Goal: Communication & Community: Ask a question

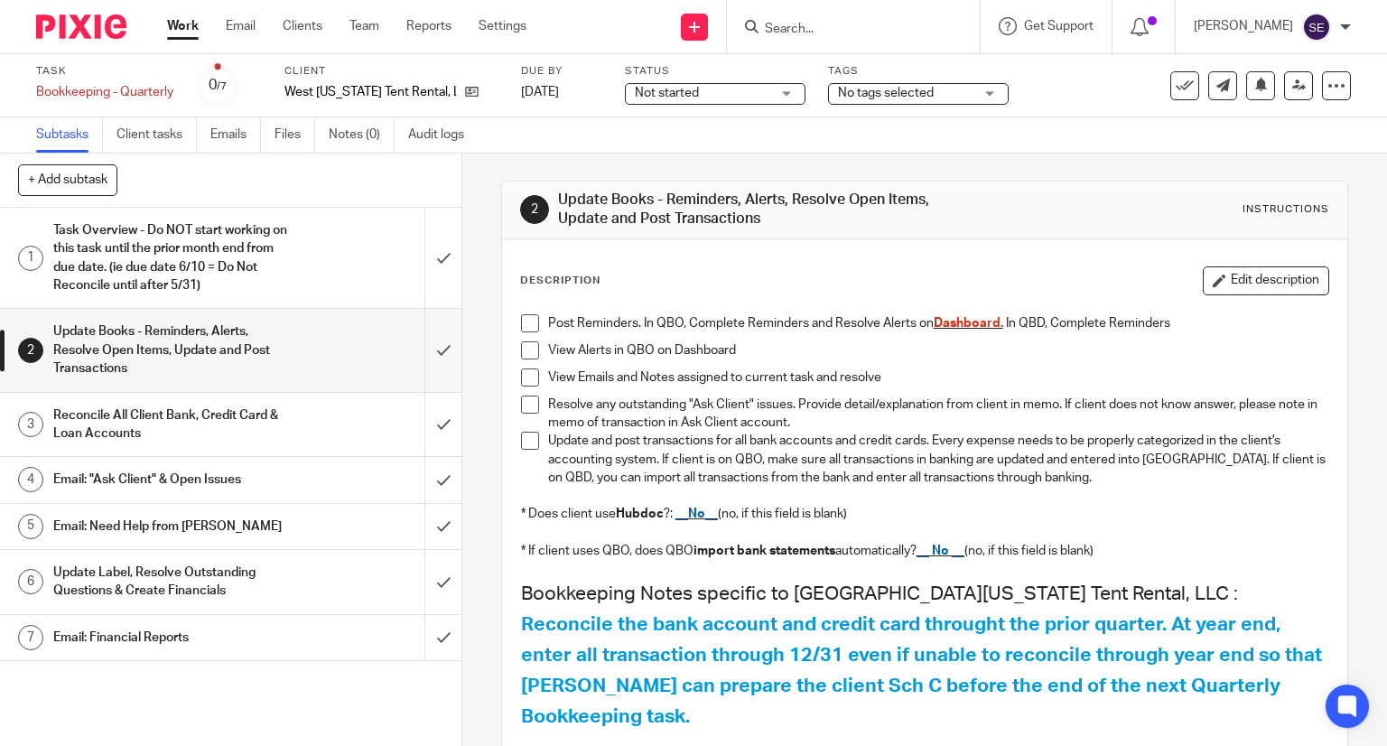
scroll to position [201, 0]
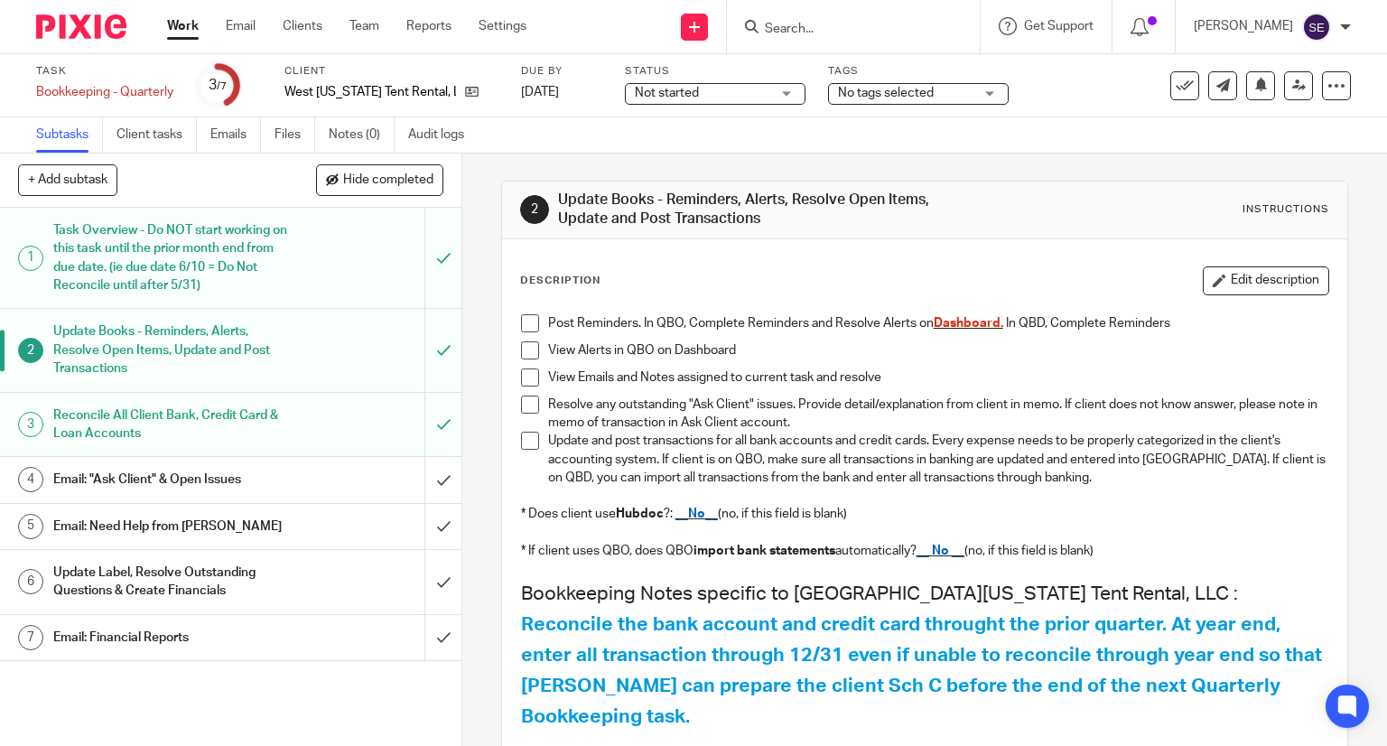
click at [332, 473] on div "Email: "Ask Client" & Open Issues" at bounding box center [229, 479] width 353 height 27
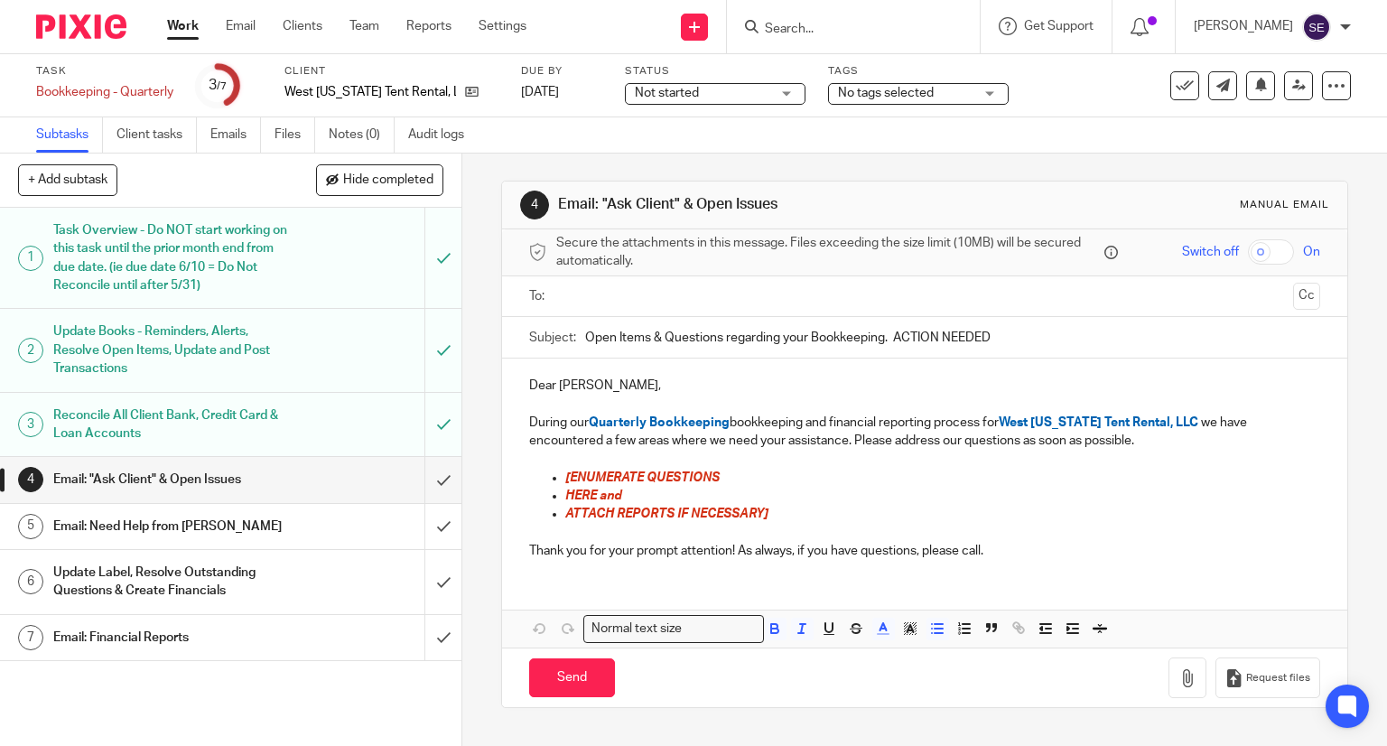
click at [730, 489] on p "HERE and" at bounding box center [943, 496] width 756 height 18
click at [731, 476] on p "[ENUMERATE QUESTIONS" at bounding box center [943, 478] width 756 height 18
click at [705, 482] on p "[ENUMERATE QUESTIONS" at bounding box center [943, 478] width 756 height 18
drag, startPoint x: 719, startPoint y: 480, endPoint x: 553, endPoint y: 475, distance: 166.3
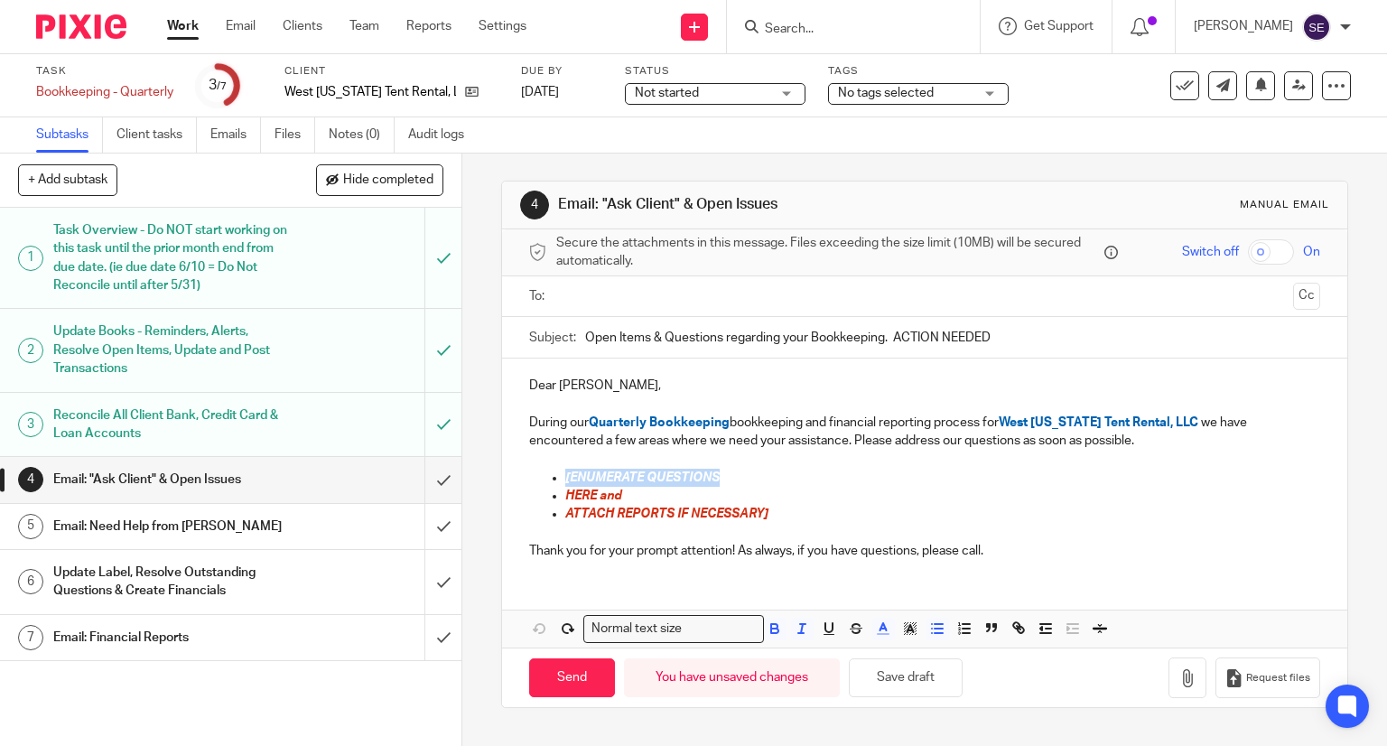
click at [553, 475] on ul "[ENUMERATE QUESTIONS HERE and ATTACH REPORTS IF NECESSARY]" at bounding box center [925, 496] width 792 height 55
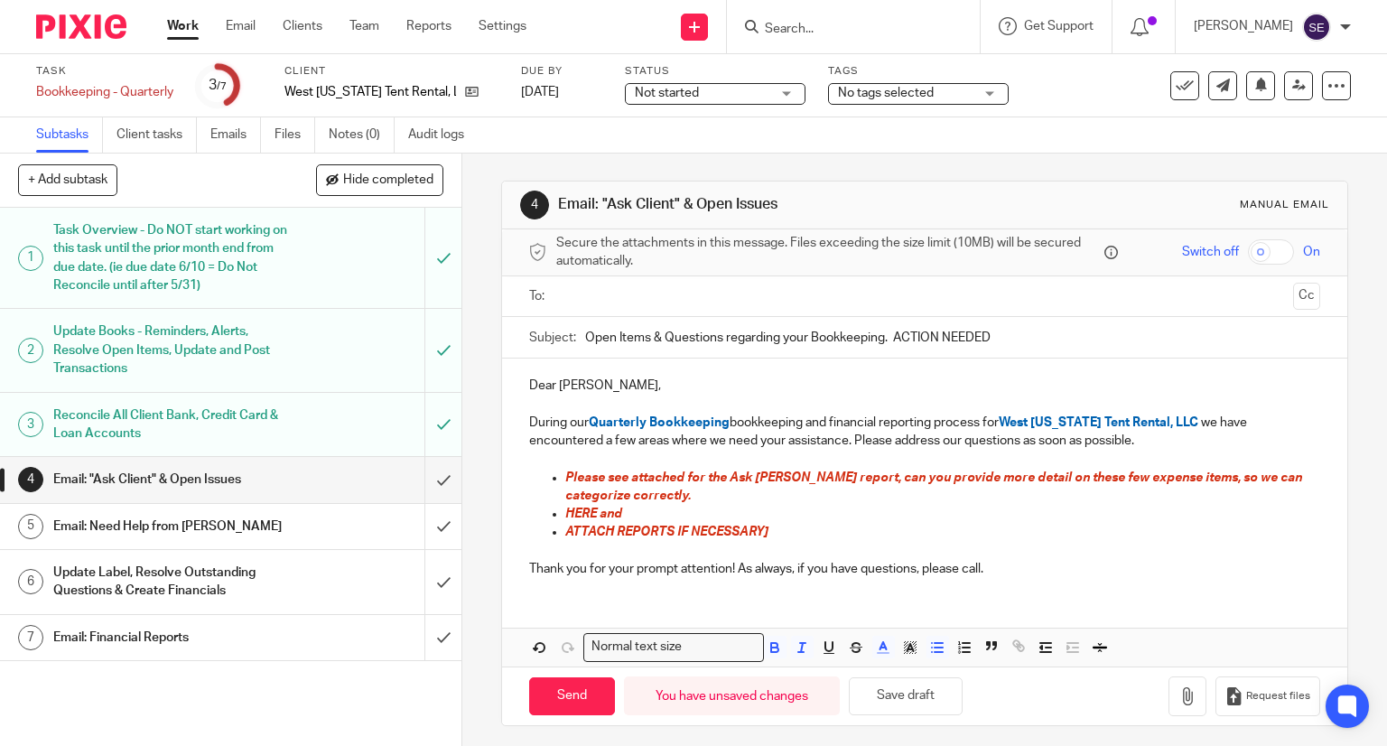
click at [1087, 475] on span "Please see attached for the Ask Aaron report, can you provide more detail on th…" at bounding box center [935, 486] width 740 height 31
drag, startPoint x: 728, startPoint y: 507, endPoint x: 788, endPoint y: 532, distance: 64.8
click at [788, 532] on ul "Please see attached for the Ask Aaron report, can you provide more detail on th…" at bounding box center [925, 505] width 792 height 73
click at [788, 532] on p "ATTACH REPORTS IF NECESSARY]" at bounding box center [943, 532] width 756 height 18
drag, startPoint x: 775, startPoint y: 539, endPoint x: 560, endPoint y: 509, distance: 217.1
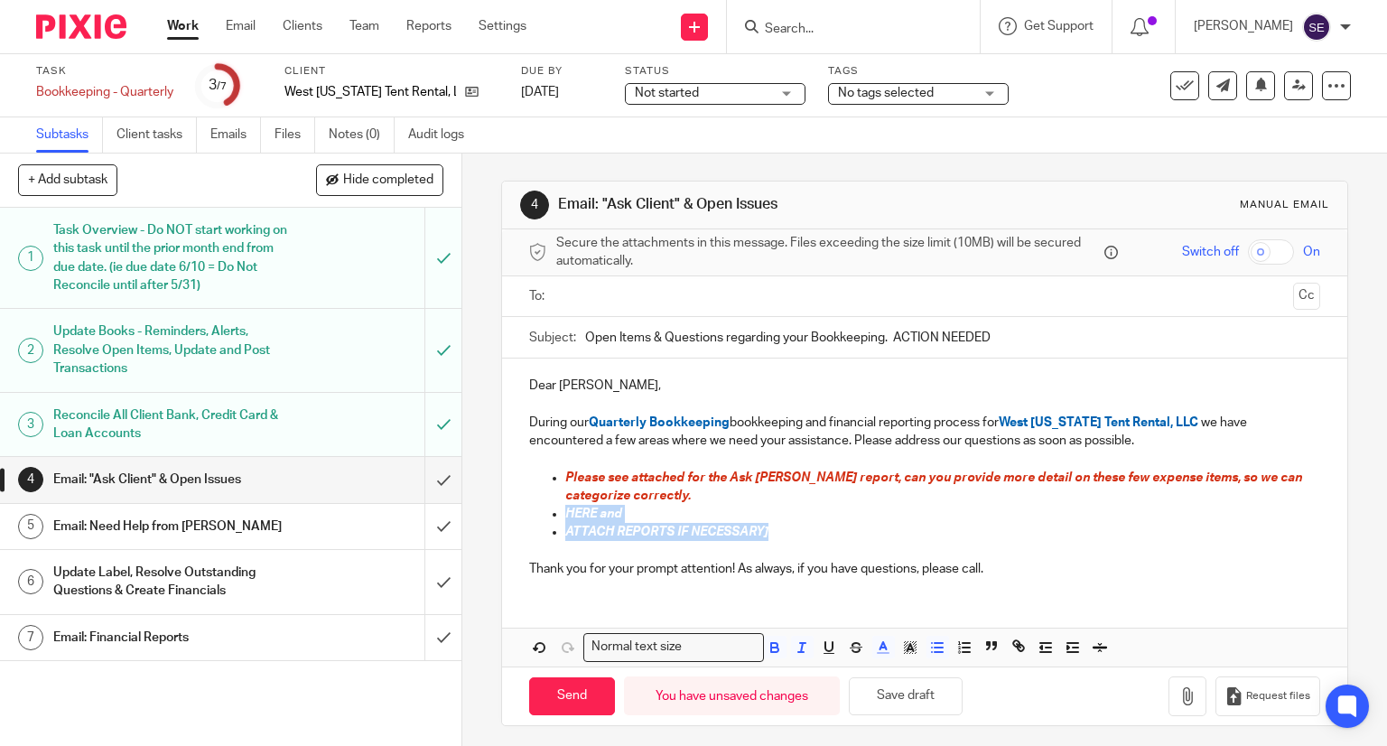
click at [560, 509] on ul "Please see attached for the Ask Aaron report, can you provide more detail on th…" at bounding box center [925, 505] width 792 height 73
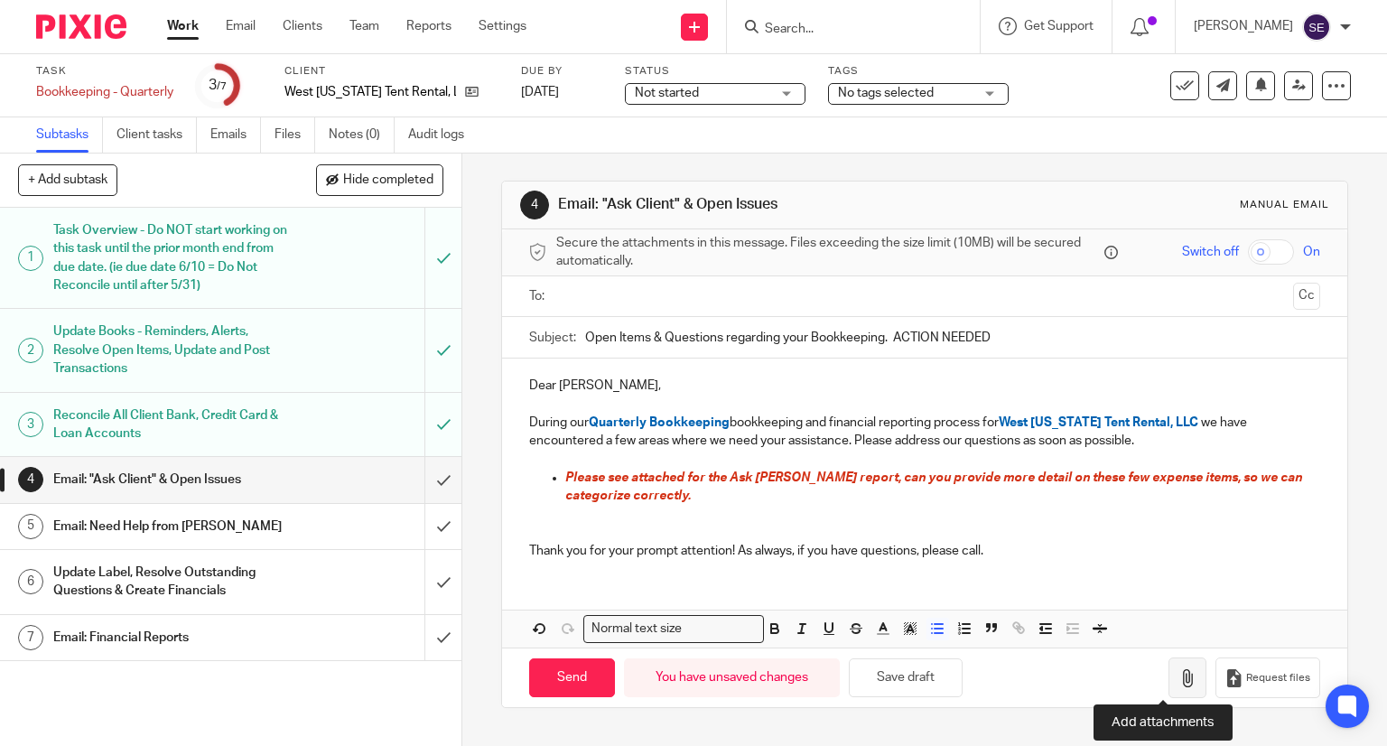
click at [1179, 675] on icon "button" at bounding box center [1188, 678] width 18 height 18
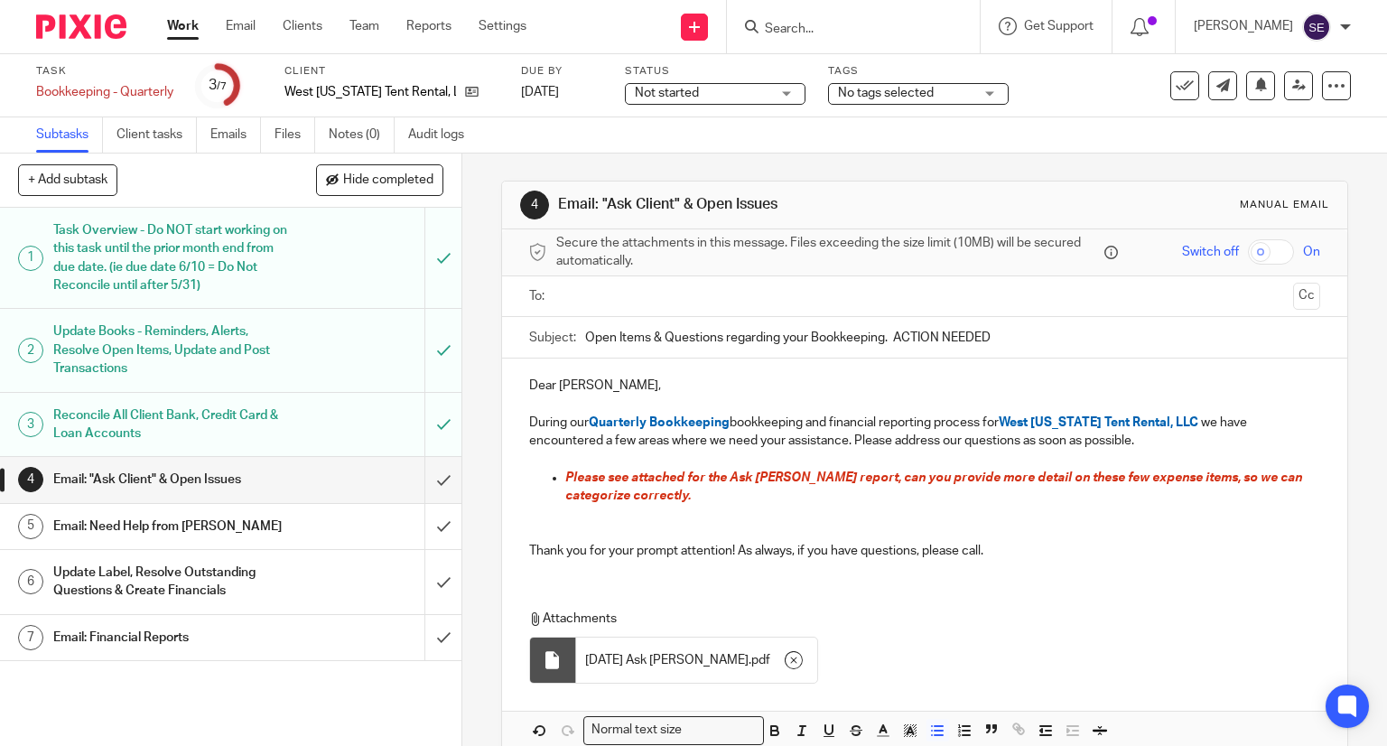
click at [658, 286] on input "text" at bounding box center [924, 296] width 723 height 21
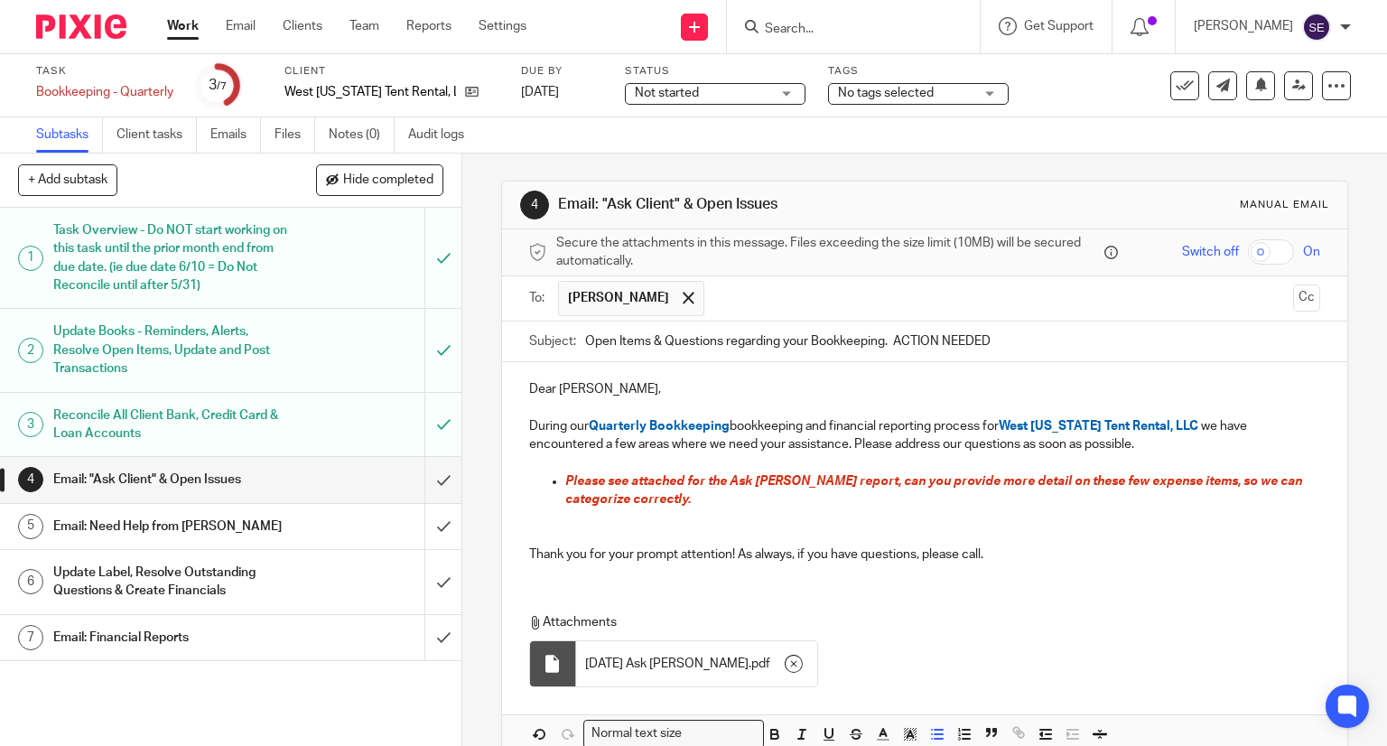
scroll to position [91, 0]
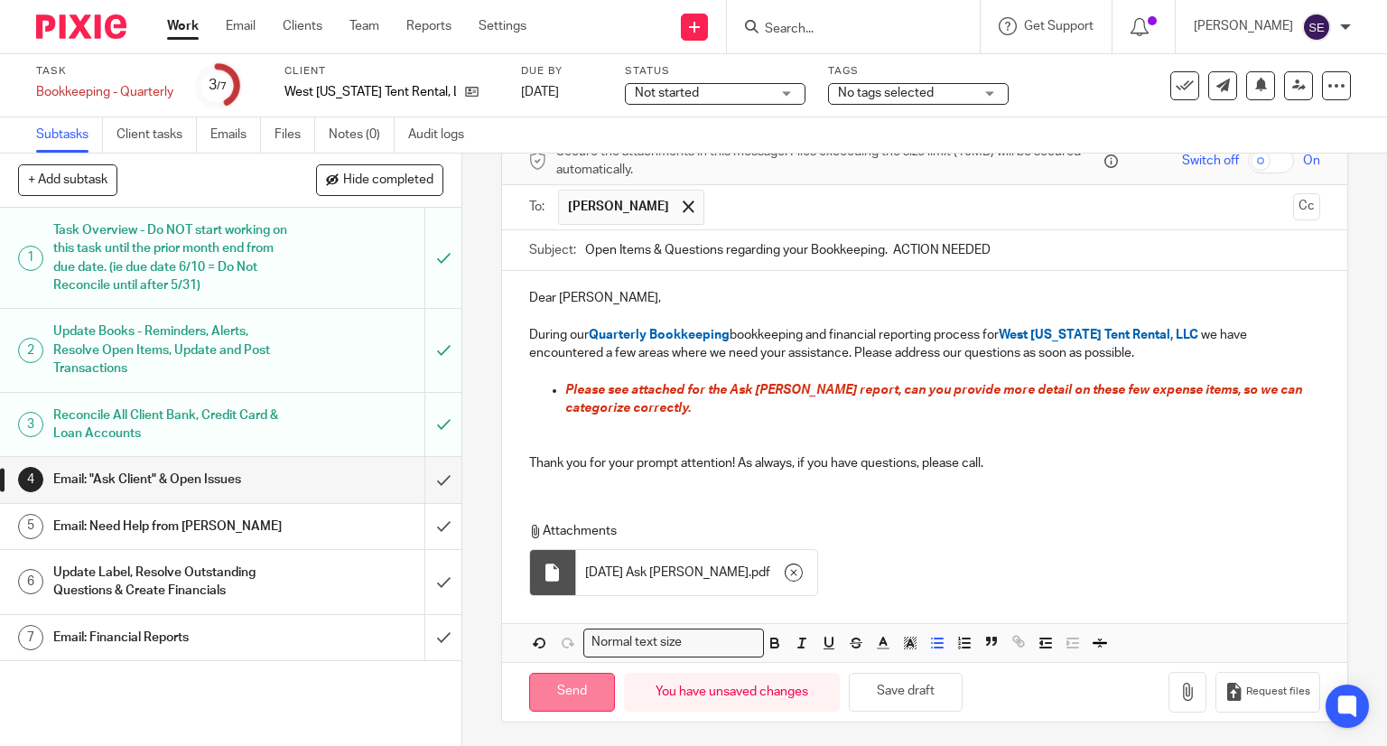
click at [566, 694] on input "Send" at bounding box center [572, 692] width 86 height 39
type input "Sent"
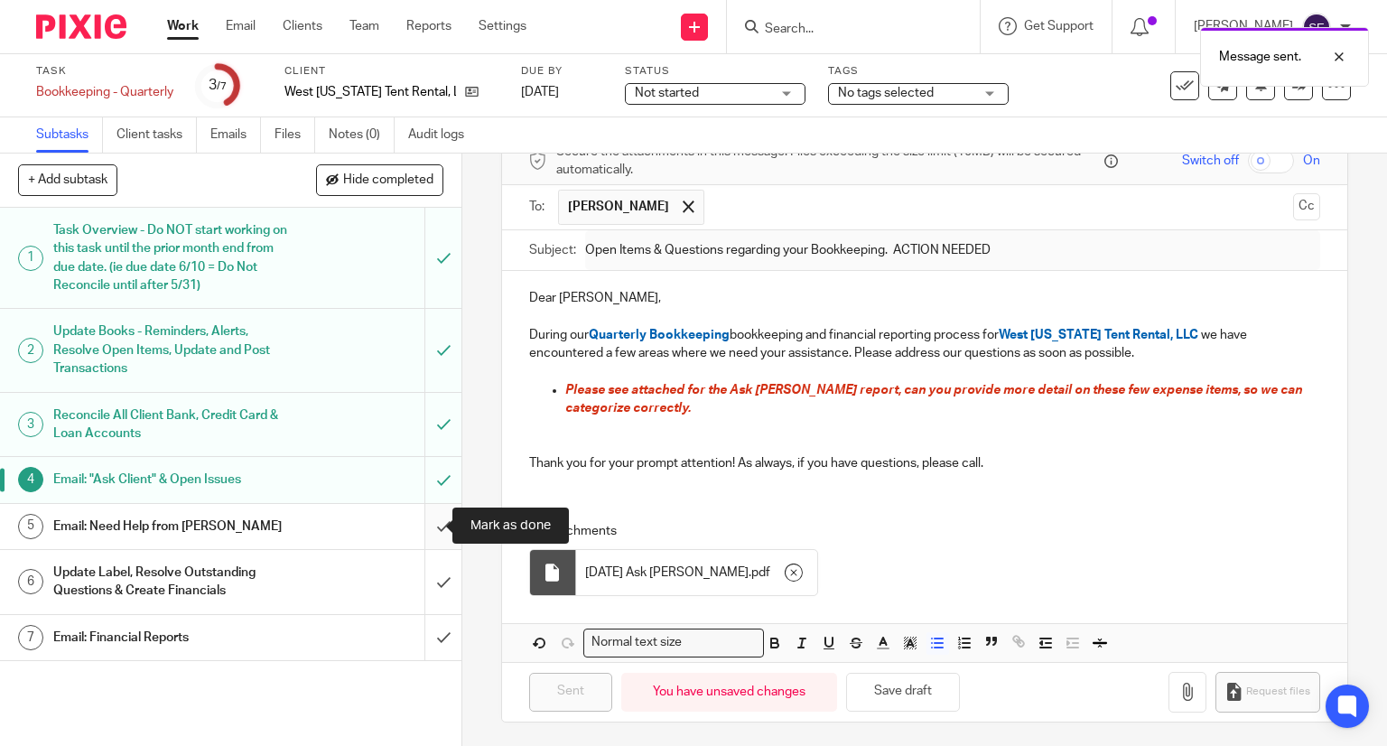
click at [429, 525] on input "submit" at bounding box center [231, 526] width 462 height 45
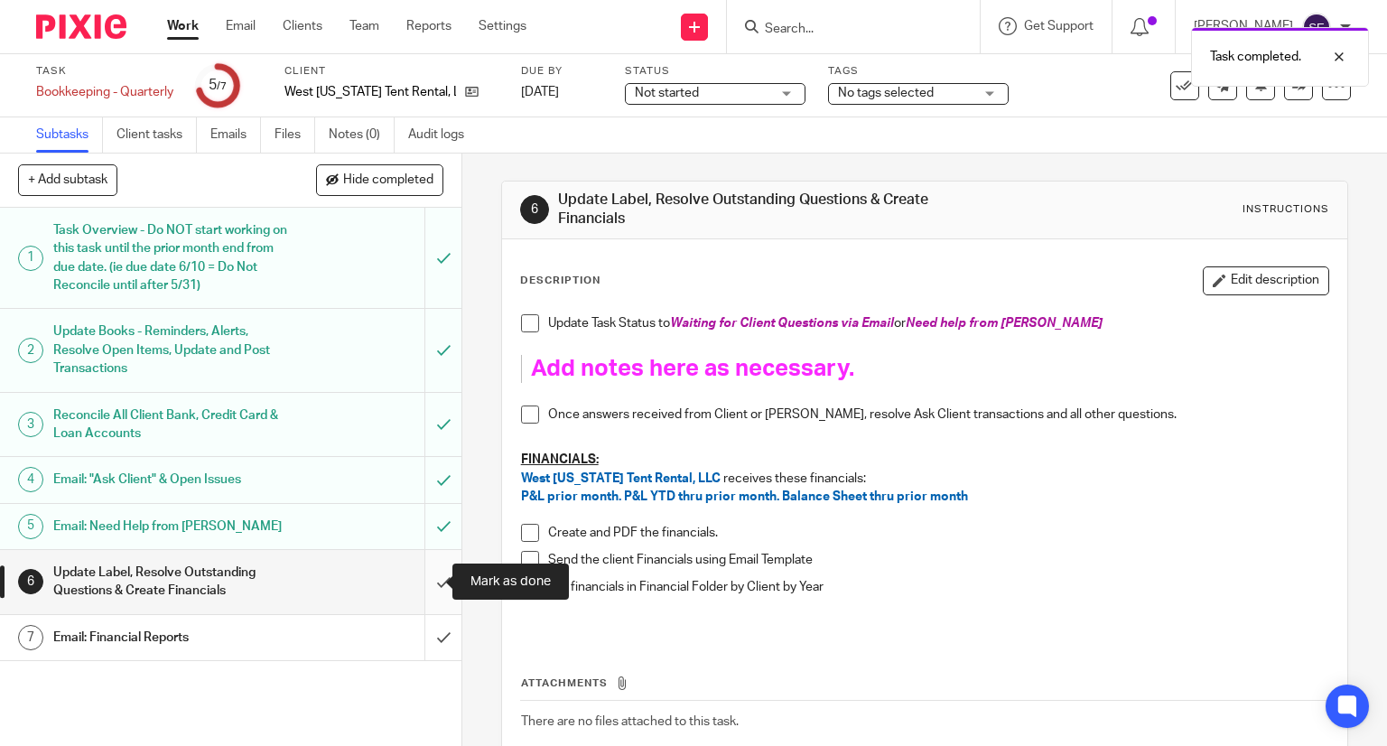
click at [425, 586] on input "submit" at bounding box center [231, 582] width 462 height 64
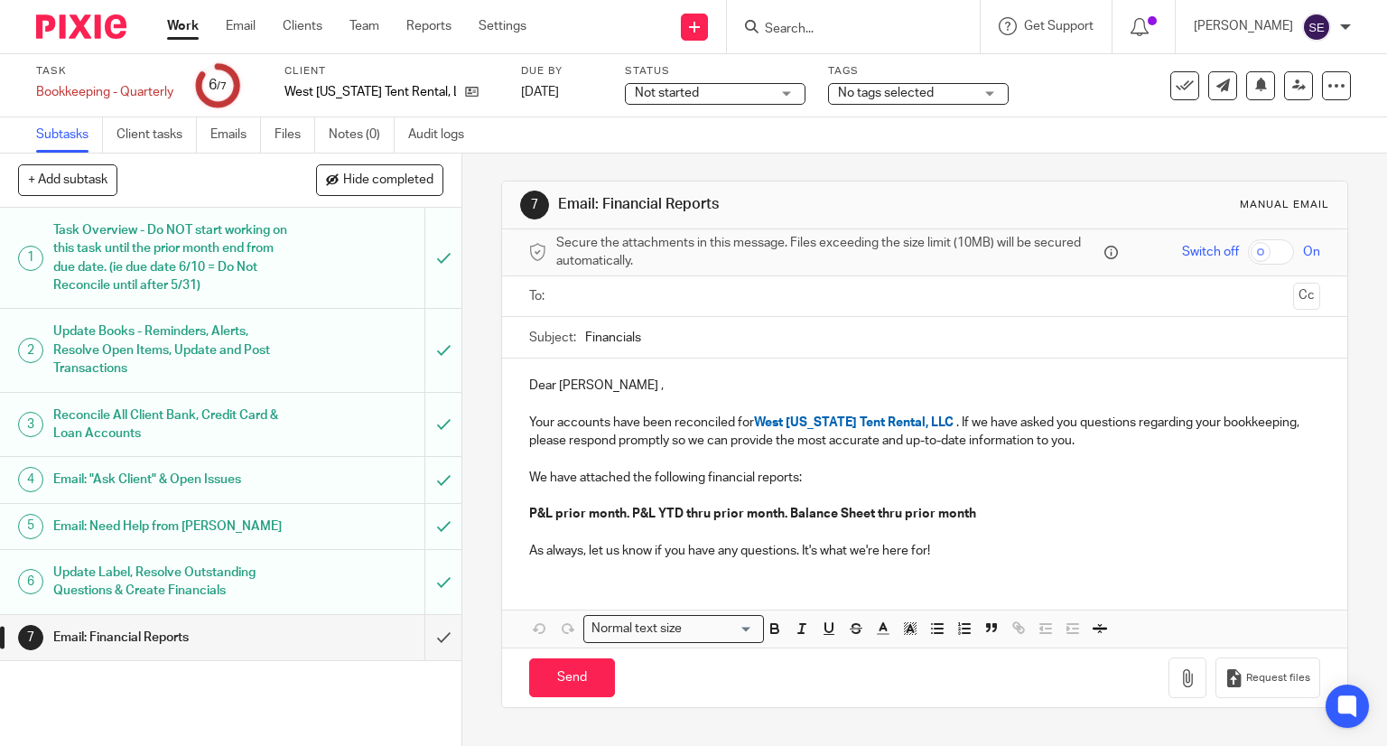
click at [237, 635] on h1 "Email: Financial Reports" at bounding box center [171, 637] width 236 height 27
click at [222, 137] on link "Emails" at bounding box center [235, 134] width 51 height 35
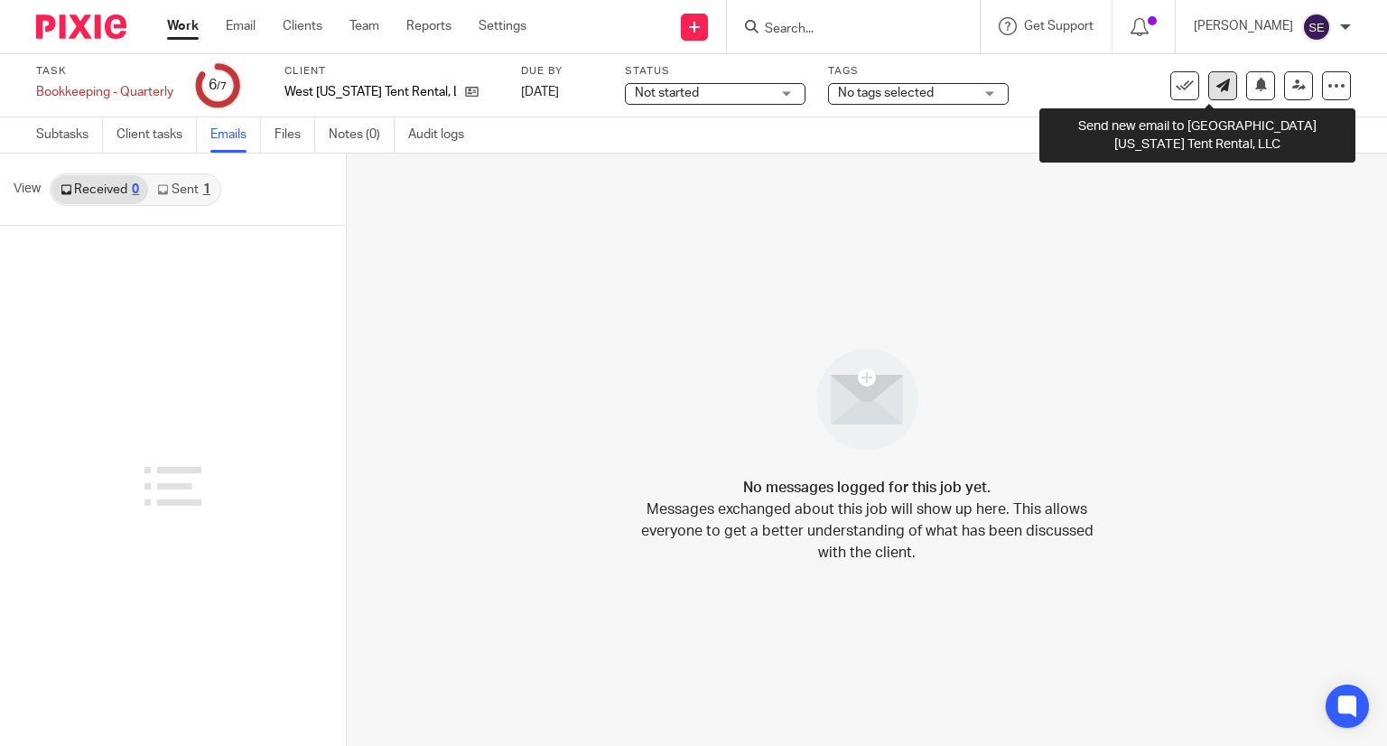
click at [1218, 84] on link at bounding box center [1223, 85] width 29 height 29
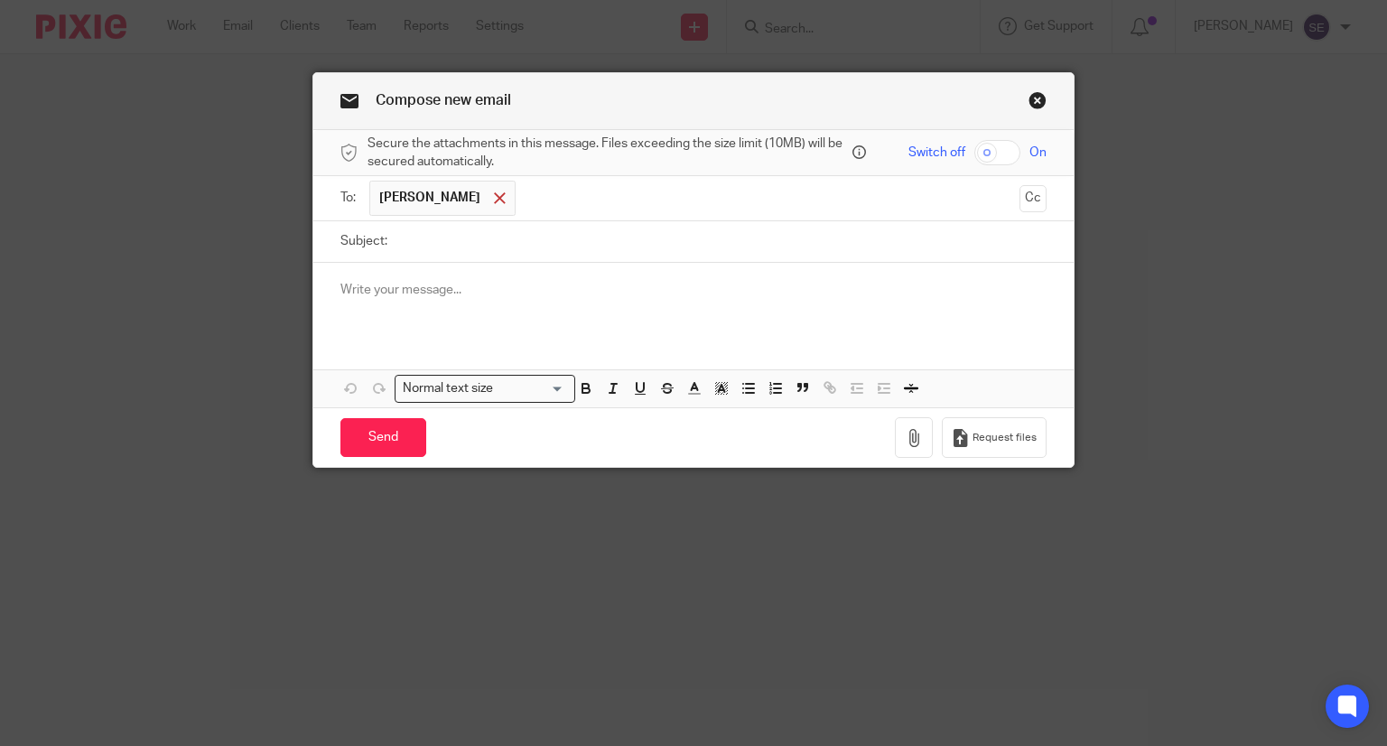
click at [490, 189] on div at bounding box center [500, 198] width 21 height 27
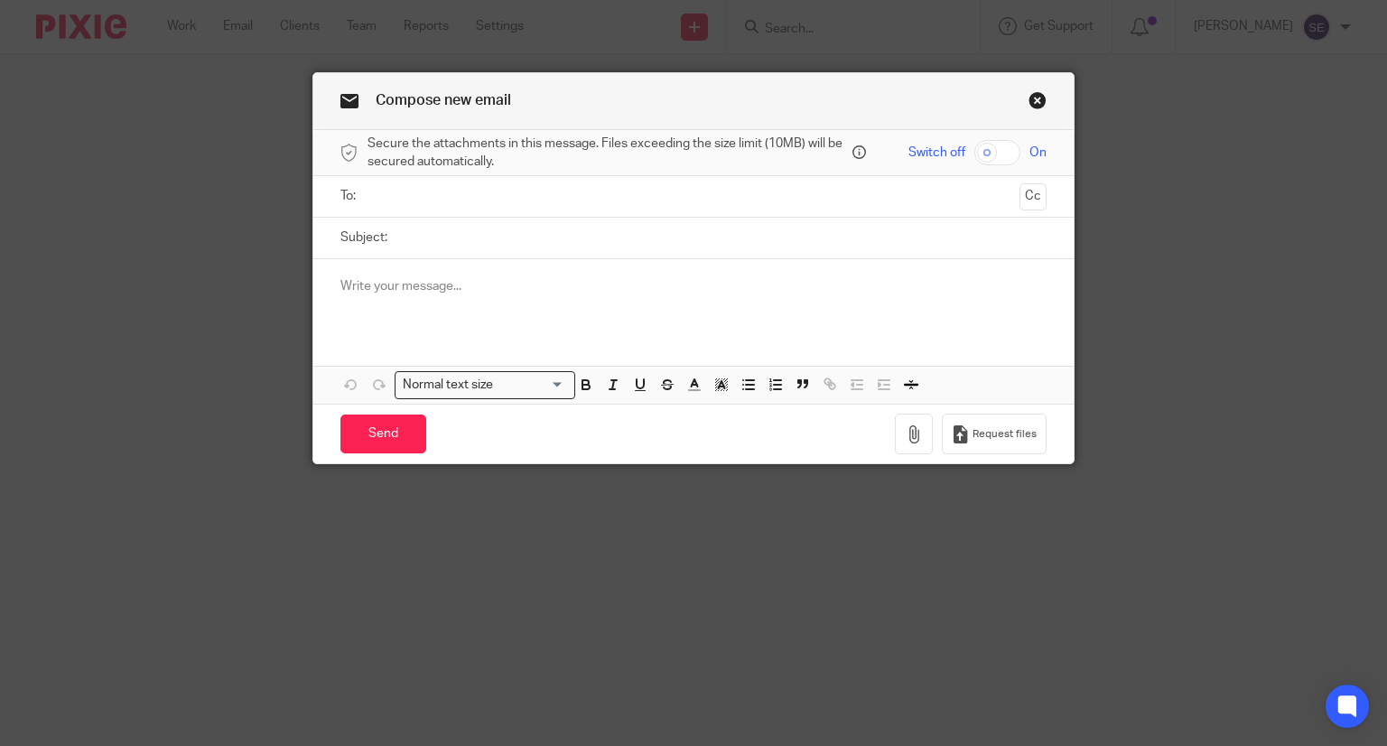
click at [400, 216] on div at bounding box center [694, 196] width 651 height 41
click at [388, 209] on ul at bounding box center [694, 197] width 651 height 30
click at [385, 203] on input "text" at bounding box center [693, 196] width 639 height 21
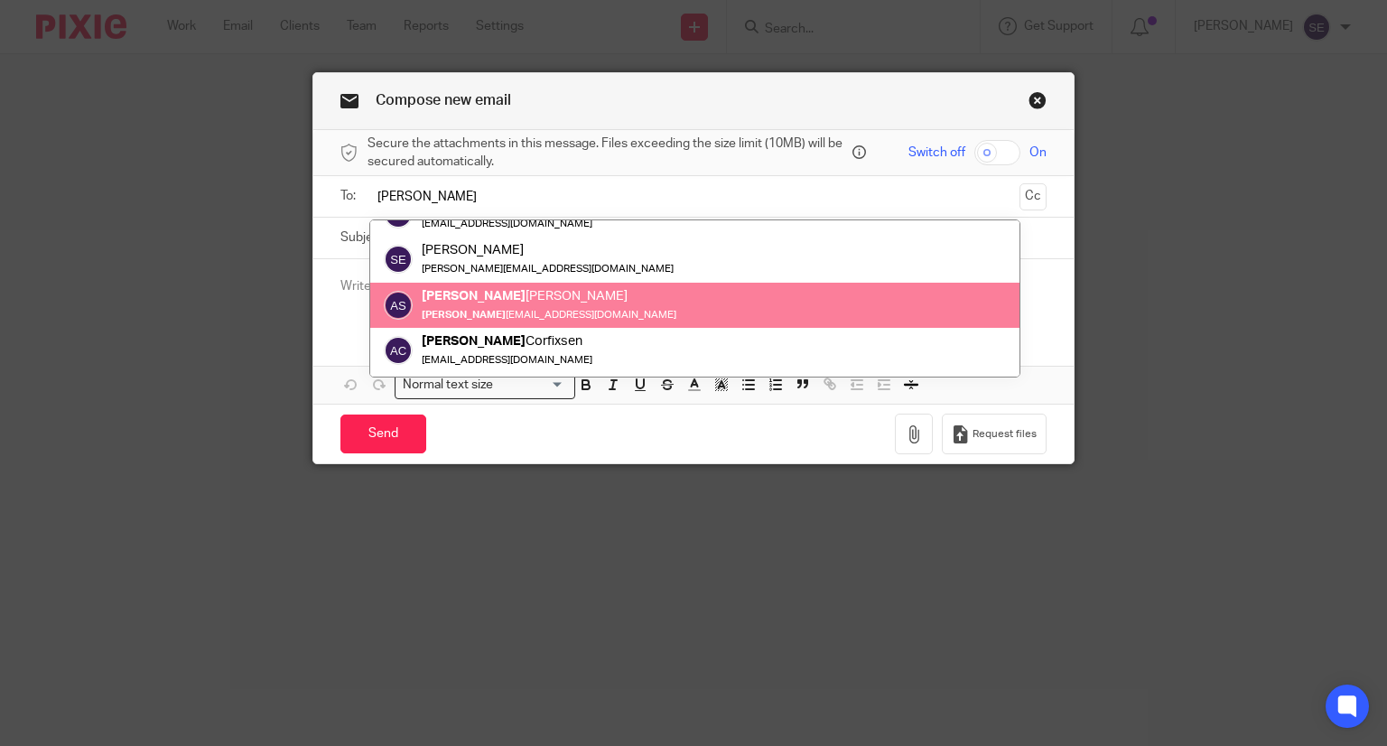
scroll to position [354, 0]
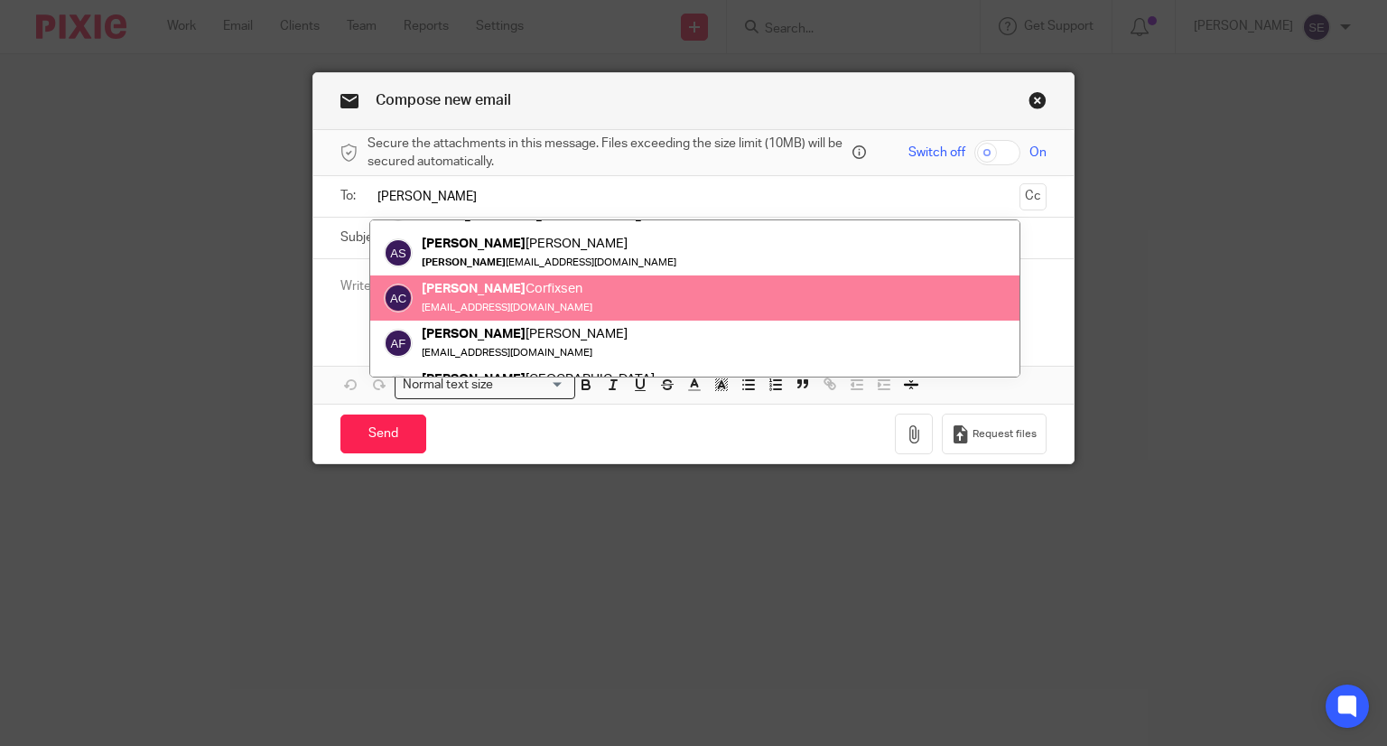
type input "Amy"
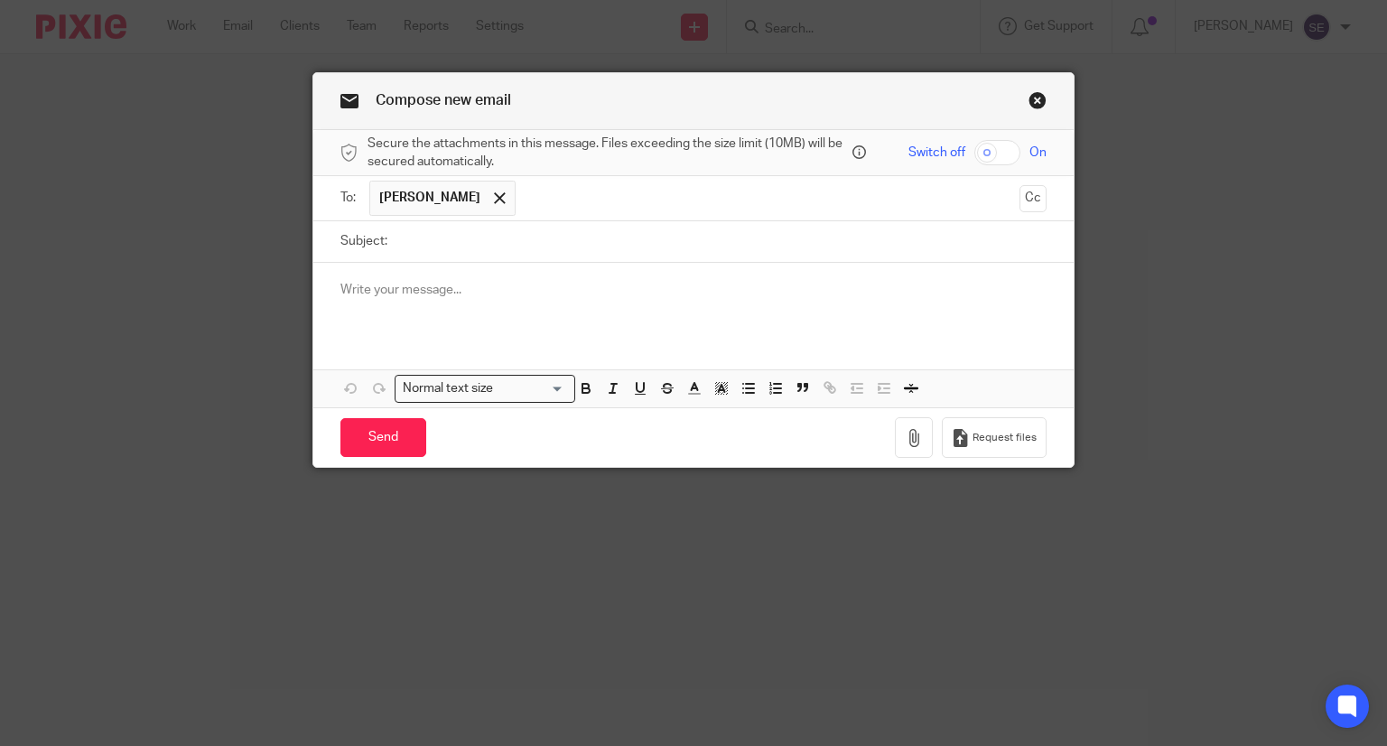
click at [385, 219] on ul "Amy Corfixsen" at bounding box center [694, 198] width 651 height 44
click at [397, 239] on input "Subject:" at bounding box center [722, 241] width 651 height 41
type input "West MI Tent - Fixed Assets"
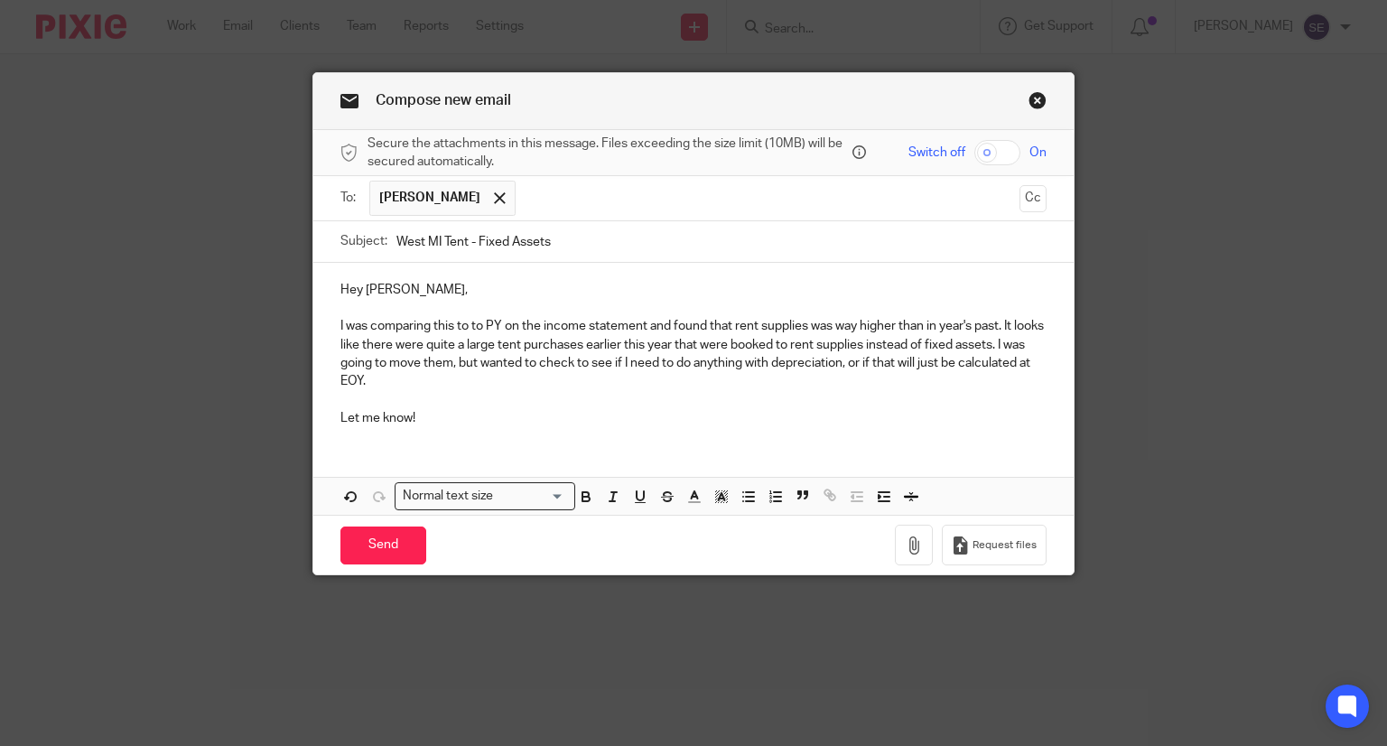
click at [444, 326] on p "I was comparing this to to PY on the income statement and found that rent suppl…" at bounding box center [694, 353] width 707 height 73
click at [556, 335] on p "I was comparing the West MI Tent CY to to PY on the income statement and found …" at bounding box center [694, 353] width 707 height 73
drag, startPoint x: 570, startPoint y: 326, endPoint x: 546, endPoint y: 327, distance: 24.4
click at [546, 327] on p "I was comparing the West MI Tent CY to to PY on the income statement and found …" at bounding box center [694, 353] width 707 height 73
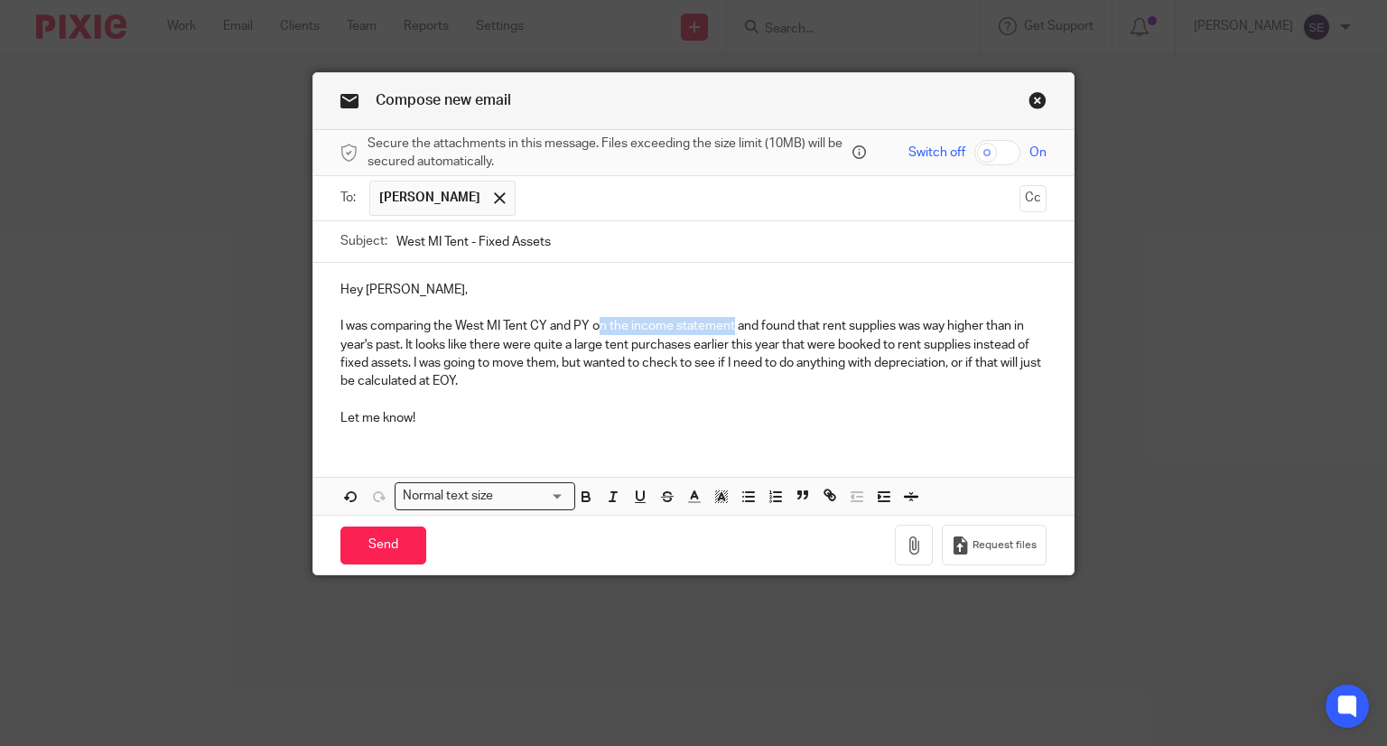
drag, startPoint x: 726, startPoint y: 322, endPoint x: 591, endPoint y: 331, distance: 135.7
click at [591, 331] on p "I was comparing the West MI Tent CY and PY on the income statement and found th…" at bounding box center [694, 353] width 707 height 73
drag, startPoint x: 359, startPoint y: 346, endPoint x: 949, endPoint y: 334, distance: 589.9
click at [949, 334] on p "I was comparing the West MI Tent CY and PY income statements and found that ren…" at bounding box center [694, 353] width 707 height 73
click at [531, 352] on p "I was comparing the West MI Tent CY and PY income statements and found that ren…" at bounding box center [694, 353] width 707 height 73
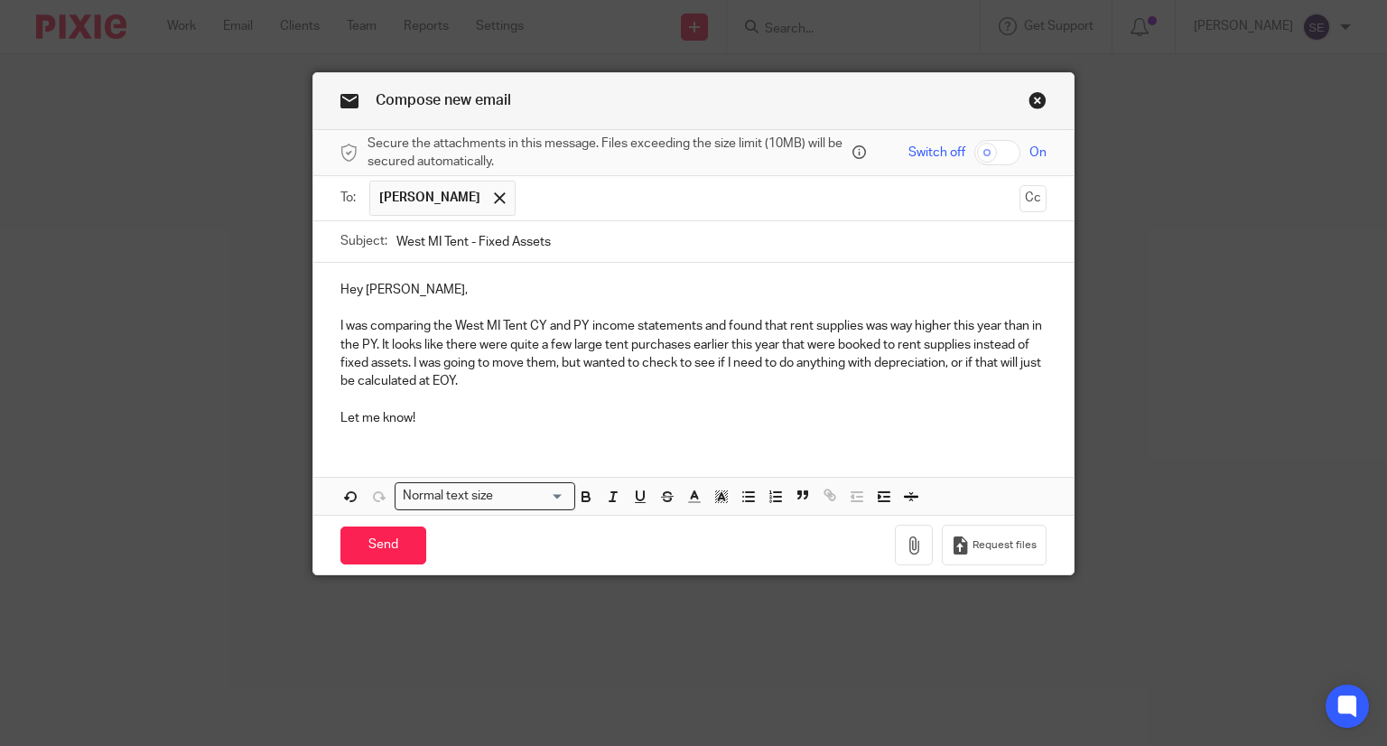
click at [656, 380] on p "I was comparing the West MI Tent CY and PY income statements and found that ren…" at bounding box center [694, 353] width 707 height 73
click at [466, 453] on div "Hey Amy, I was comparing the West MI Tent CY and PY income statements and found…" at bounding box center [693, 389] width 761 height 253
click at [461, 434] on div "Hey Amy, I was comparing the West MI Tent CY and PY income statements and found…" at bounding box center [693, 352] width 761 height 178
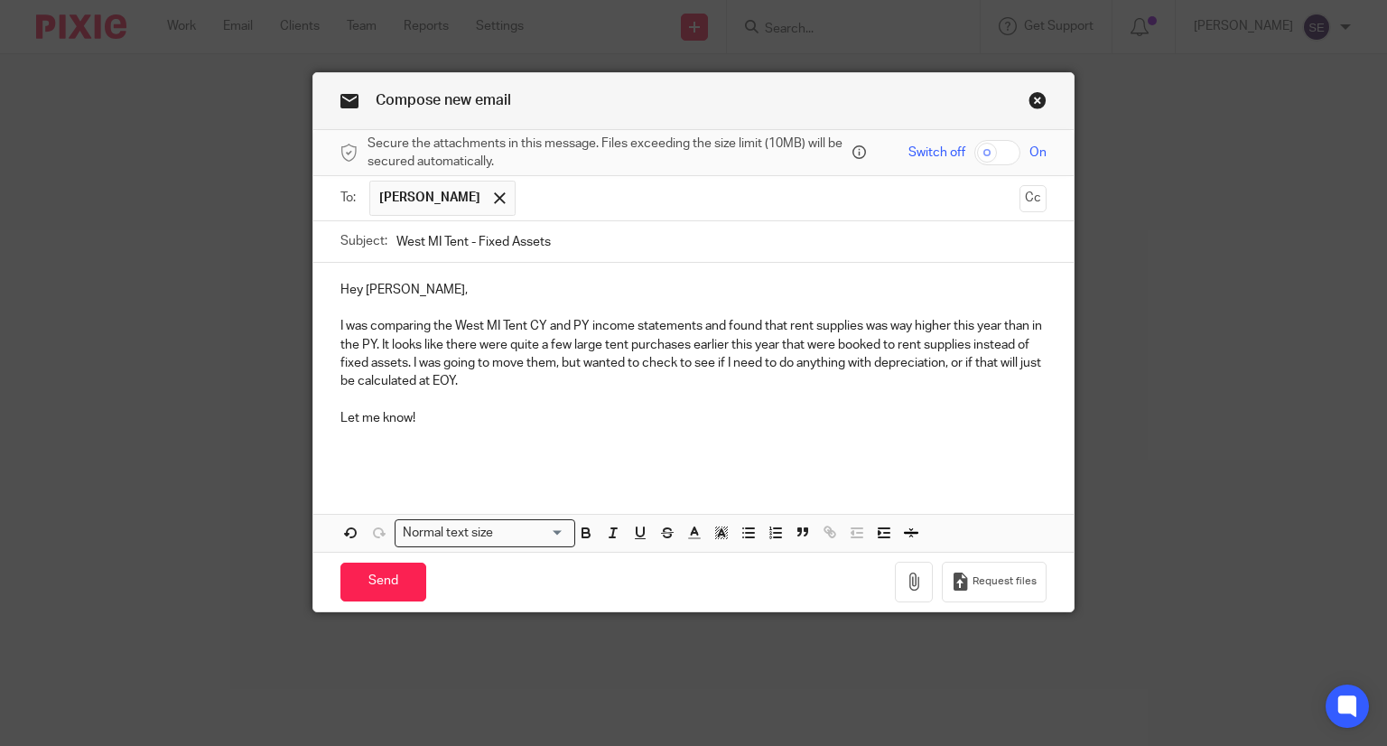
click at [461, 434] on p at bounding box center [694, 436] width 707 height 18
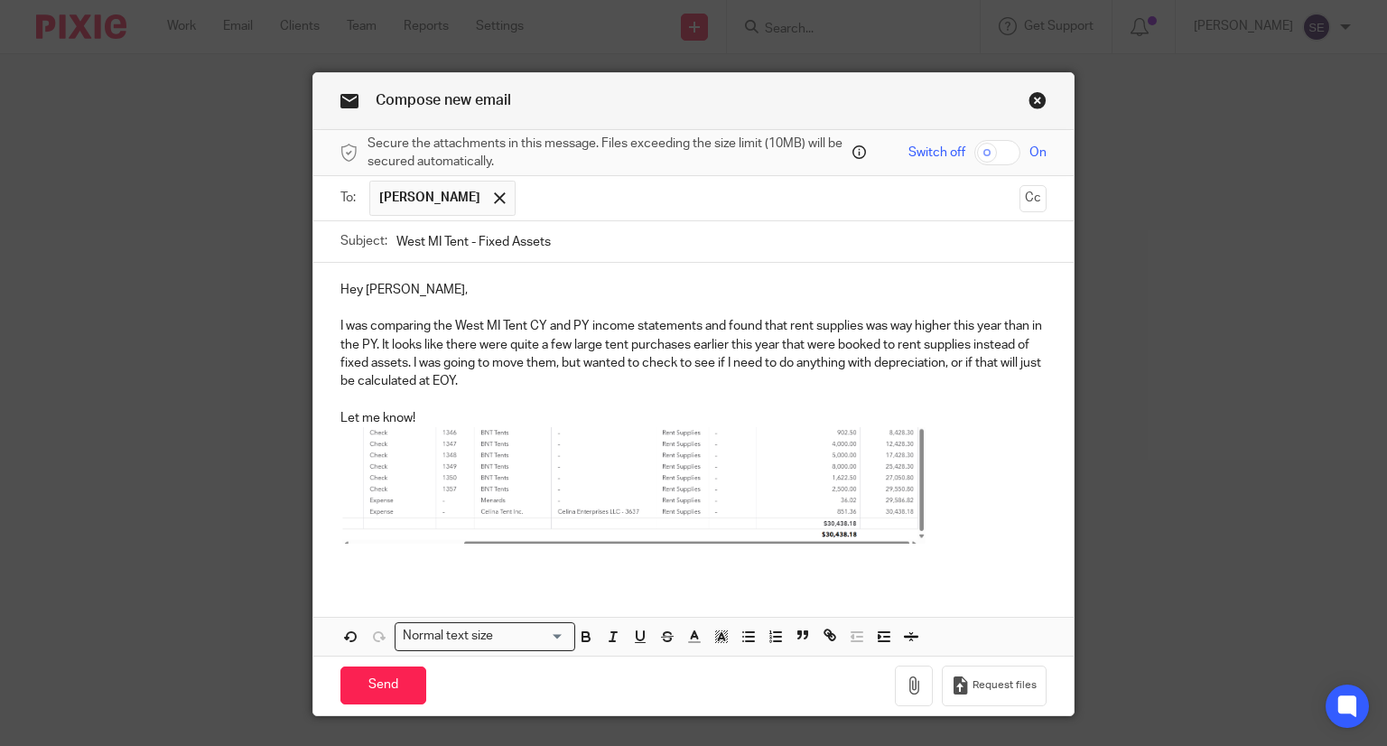
drag, startPoint x: 393, startPoint y: 690, endPoint x: 852, endPoint y: 155, distance: 704.6
click at [852, 155] on form "Secure the attachments in this message. Files exceeding the size limit (10MB) w…" at bounding box center [693, 422] width 761 height 585
click at [629, 247] on input "West MI Tent - Fixed Assets" at bounding box center [722, 241] width 651 height 41
type input "West MI Tent - Fixed Assets Question"
click at [389, 682] on input "Send" at bounding box center [384, 686] width 86 height 39
